Goal: Information Seeking & Learning: Learn about a topic

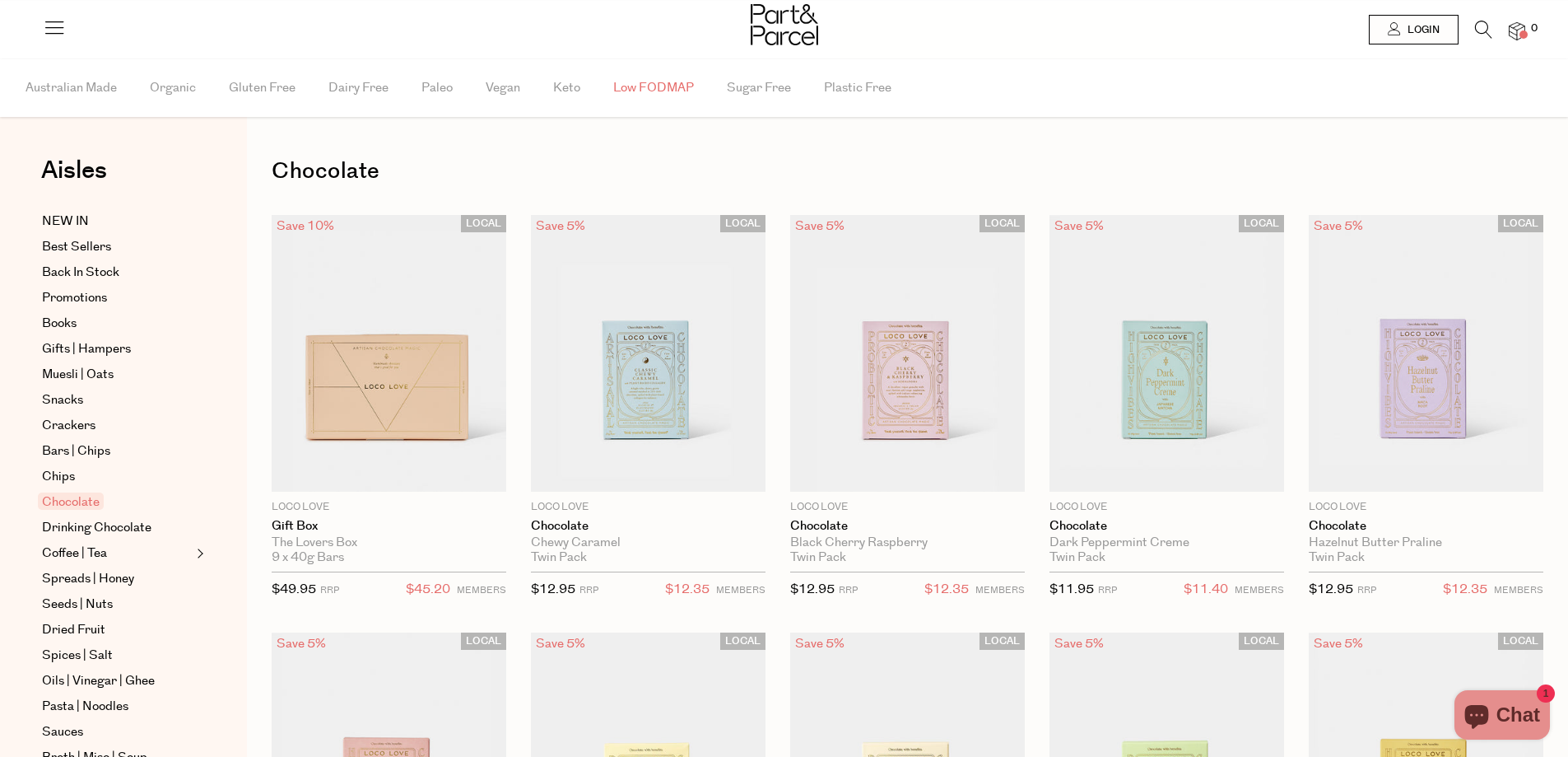
click at [667, 87] on span "Low FODMAP" at bounding box center [653, 88] width 81 height 58
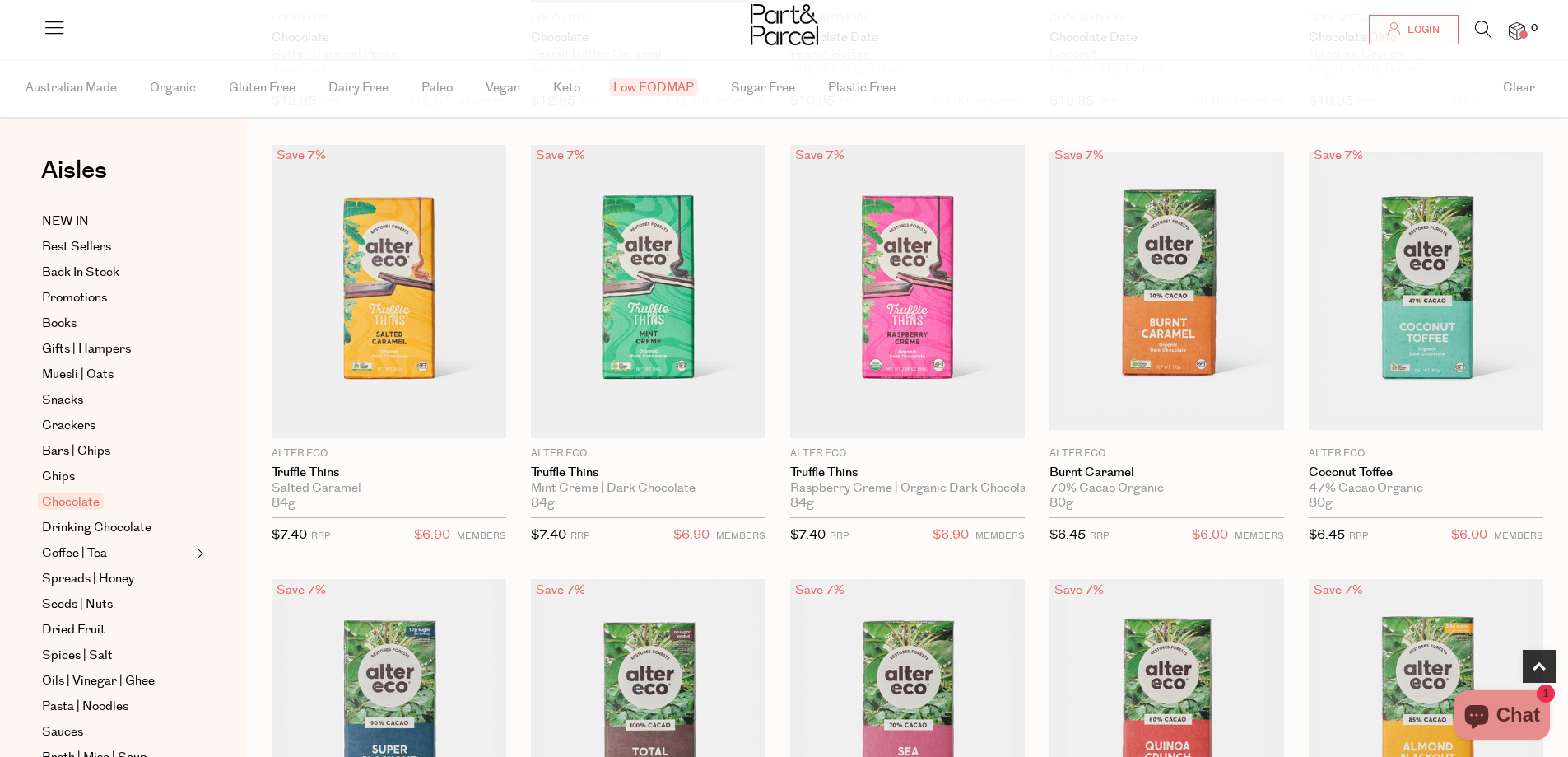
scroll to position [495, 0]
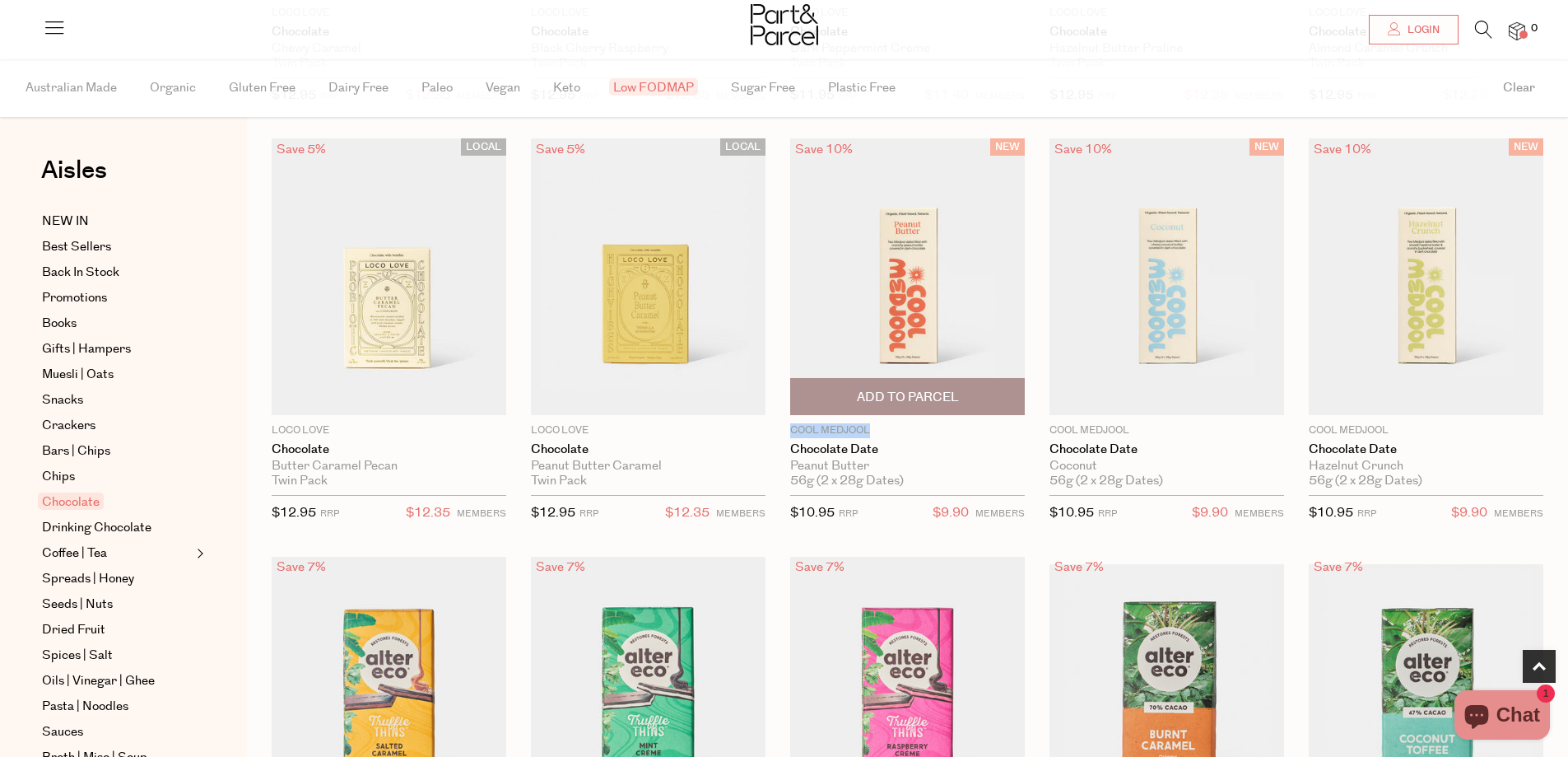
drag, startPoint x: 874, startPoint y: 426, endPoint x: 794, endPoint y: 431, distance: 80.2
click at [794, 431] on p "Cool Medjool" at bounding box center [908, 430] width 235 height 15
copy p "Cool Medjool"
click at [780, 567] on div "Save 7% 1 Add To Parcel Alter Eco Truffle Thins Raspberry Creme | Organic Dark …" at bounding box center [895, 761] width 259 height 410
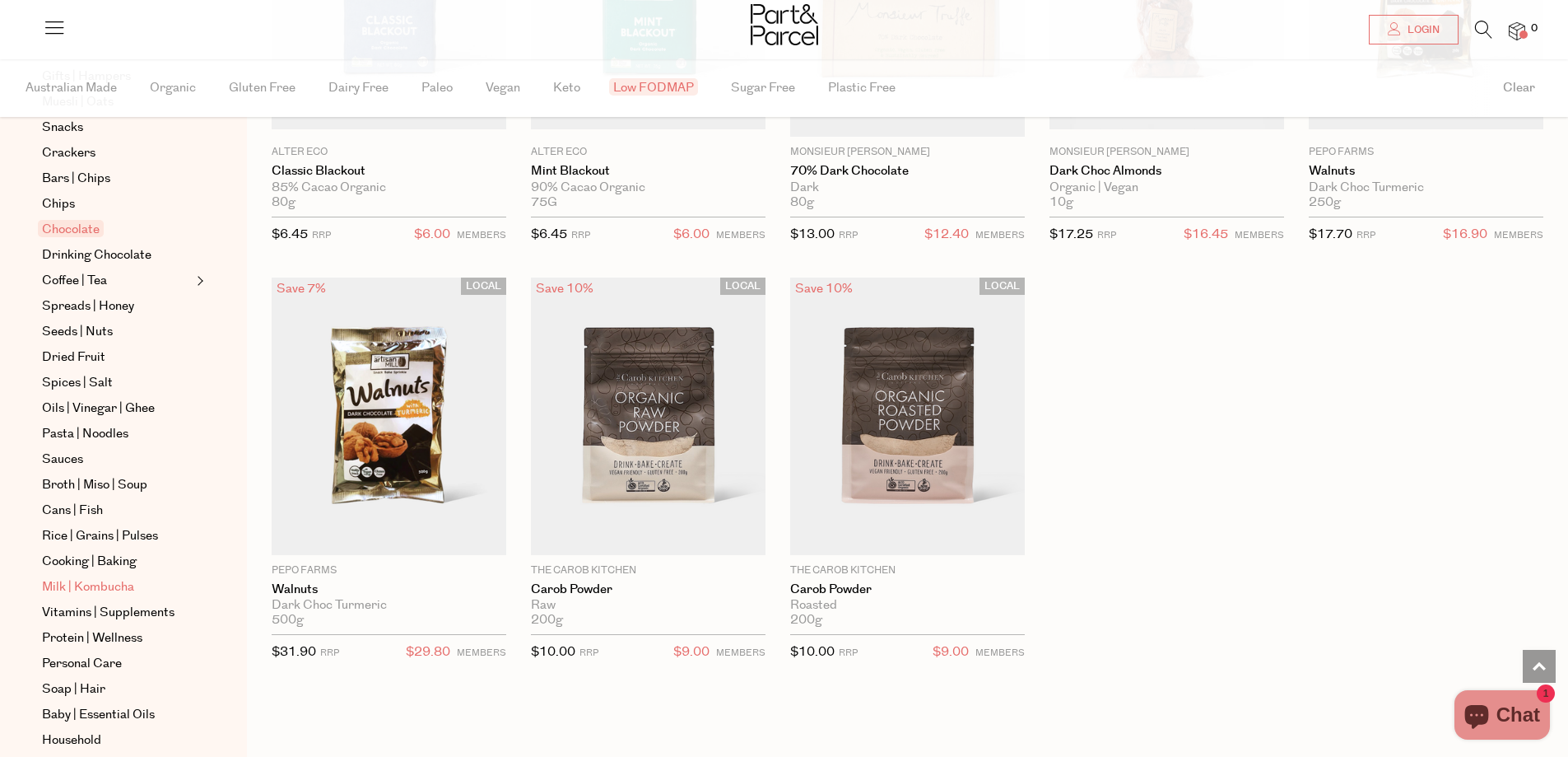
scroll to position [330, 0]
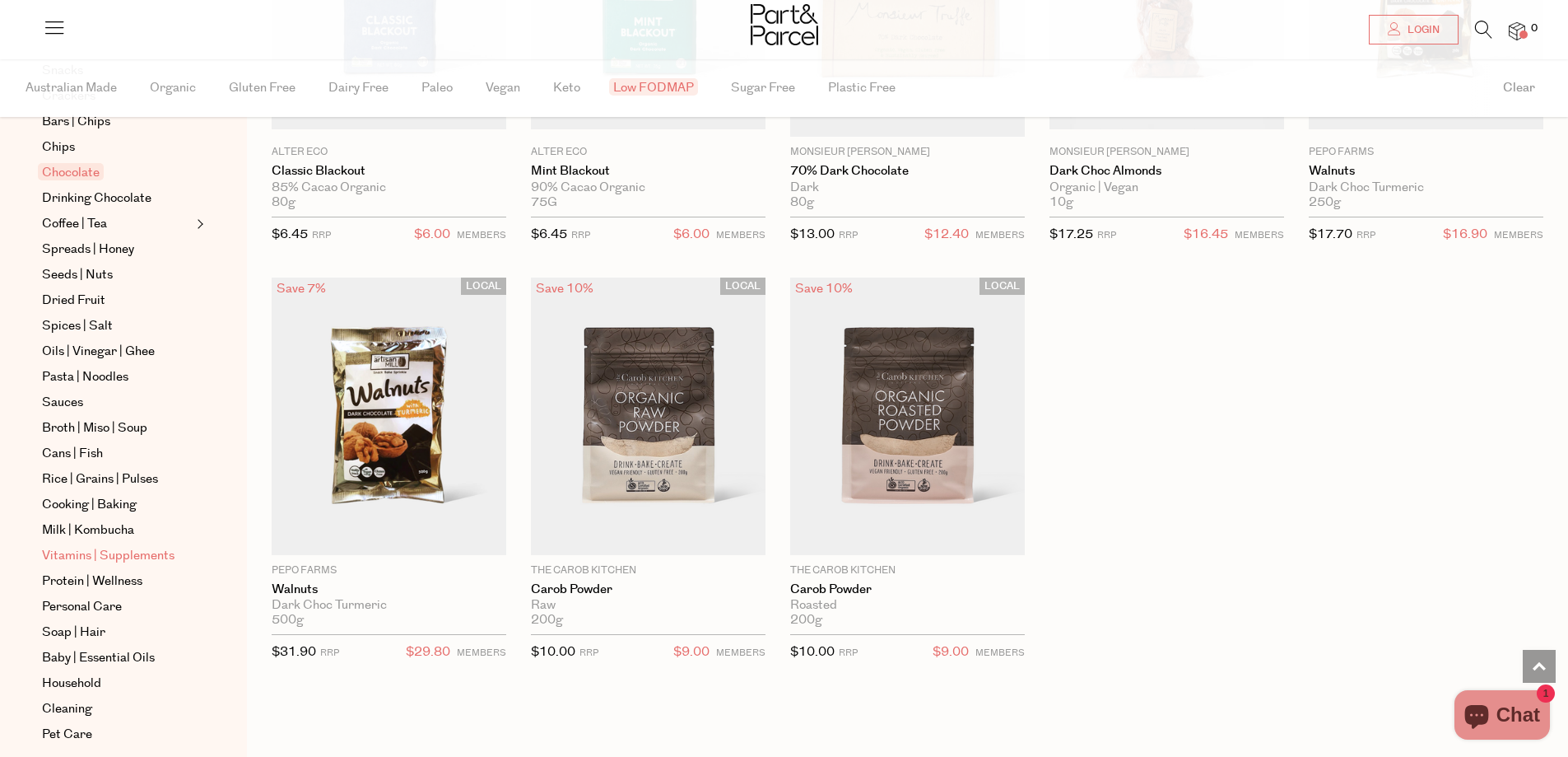
click at [122, 558] on span "Vitamins | Supplements" at bounding box center [108, 556] width 133 height 20
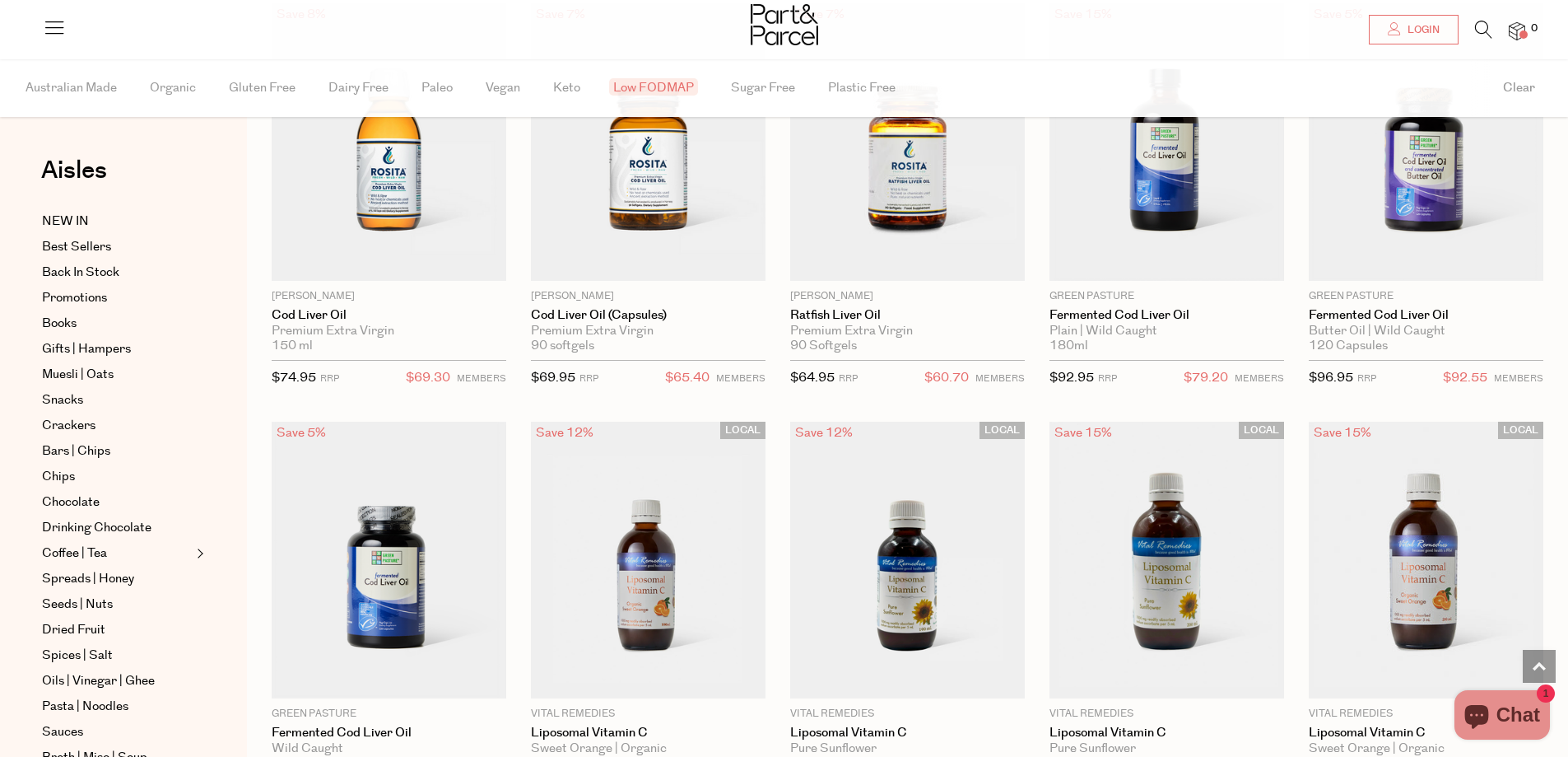
scroll to position [3706, 0]
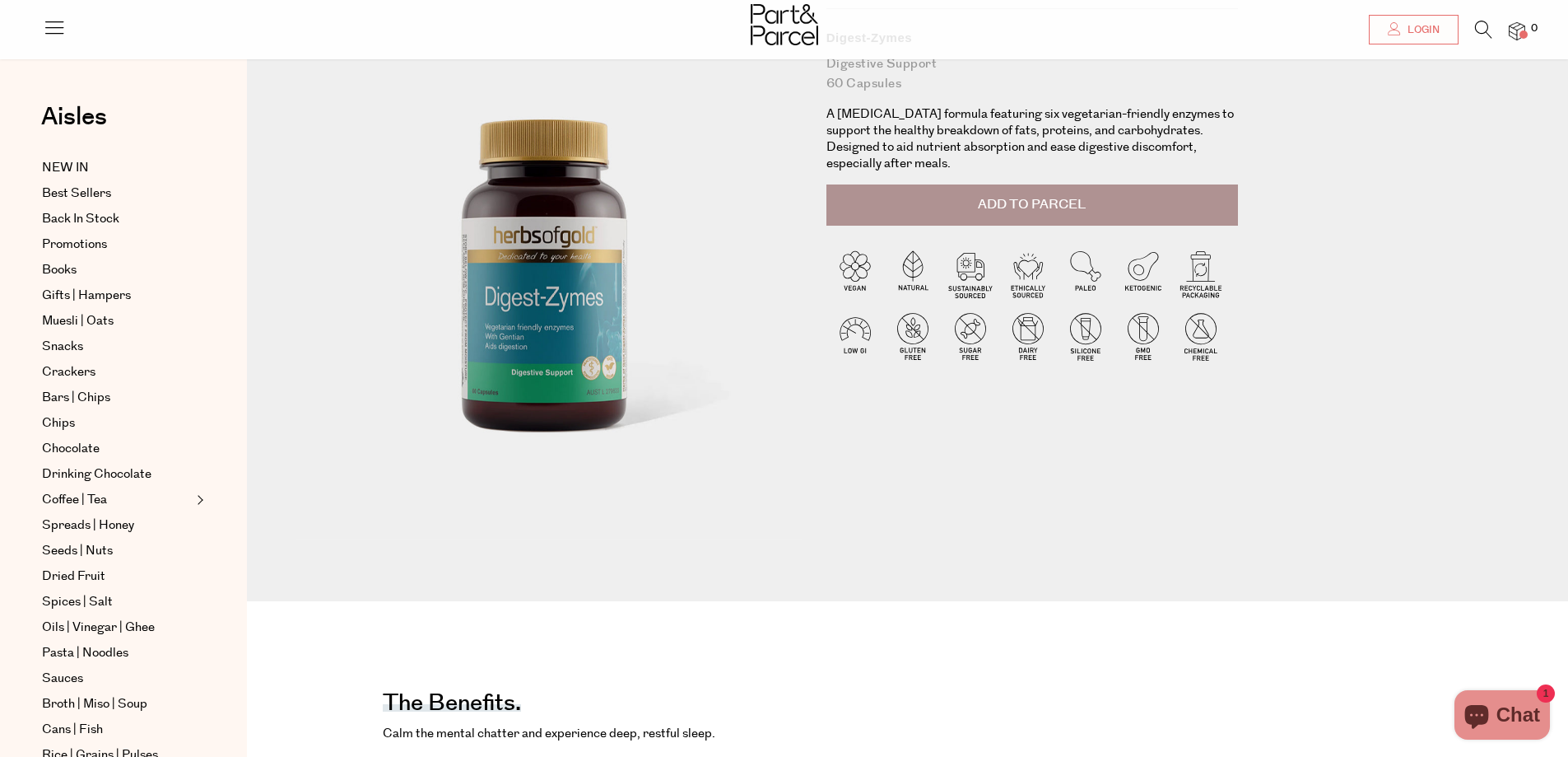
scroll to position [165, 0]
